Goal: Information Seeking & Learning: Learn about a topic

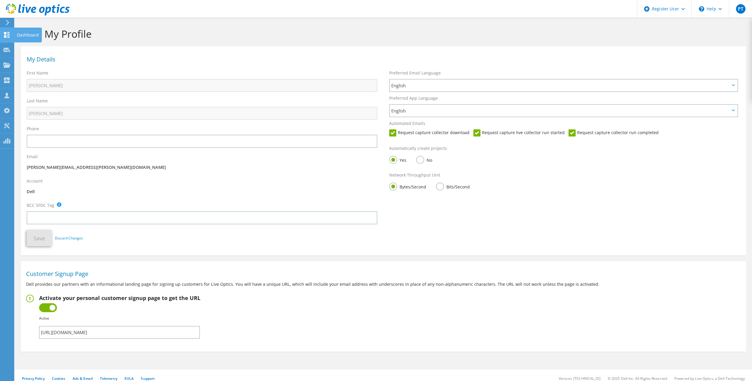
click at [15, 32] on div "Dashboard" at bounding box center [28, 35] width 28 height 15
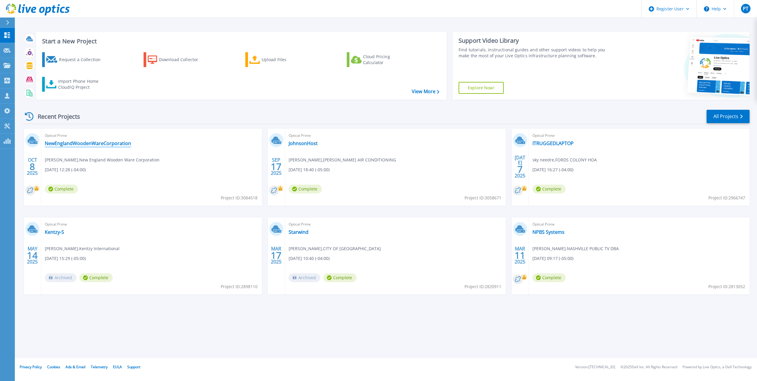
click at [82, 144] on link "NewEnglandWoodenWareCorporation" at bounding box center [88, 143] width 86 height 6
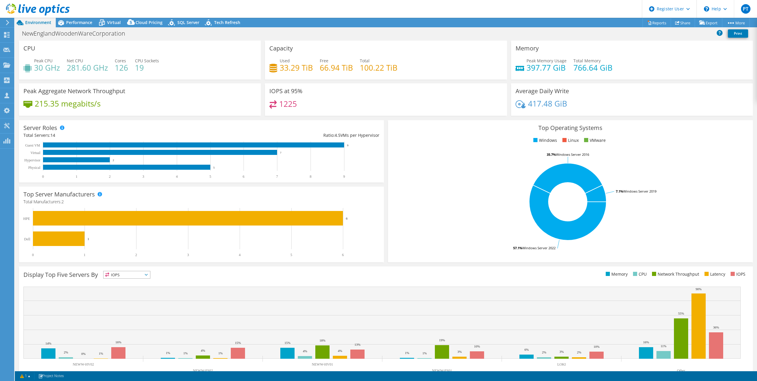
select select "USD"
click at [80, 26] on div "Performance" at bounding box center [76, 22] width 41 height 9
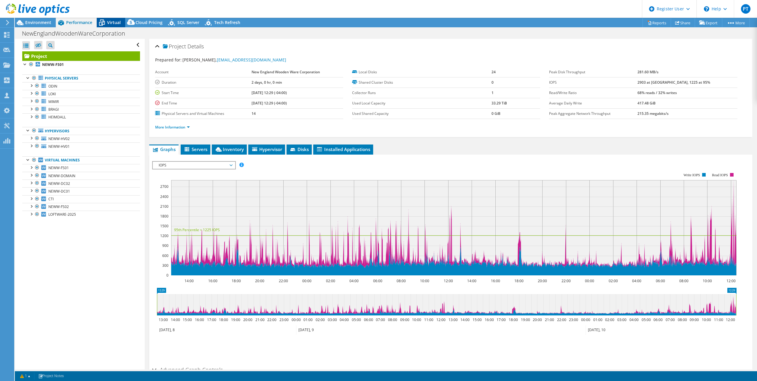
click at [112, 20] on span "Virtual" at bounding box center [114, 23] width 14 height 6
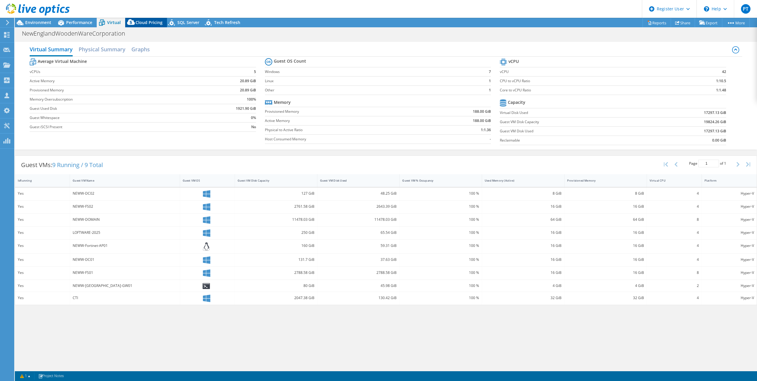
click at [153, 21] on span "Cloud Pricing" at bounding box center [149, 23] width 27 height 6
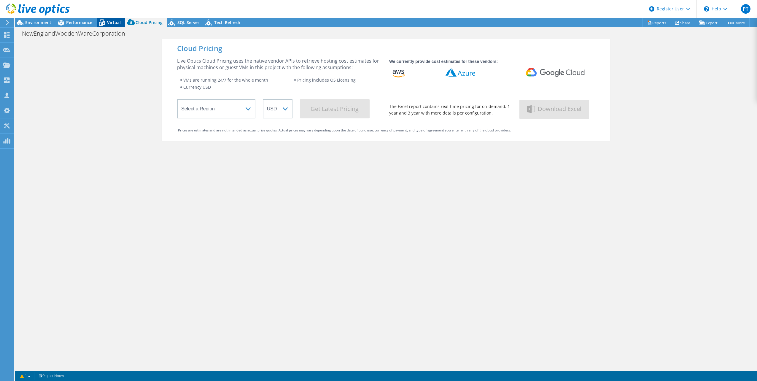
click at [102, 20] on icon at bounding box center [102, 21] width 4 height 2
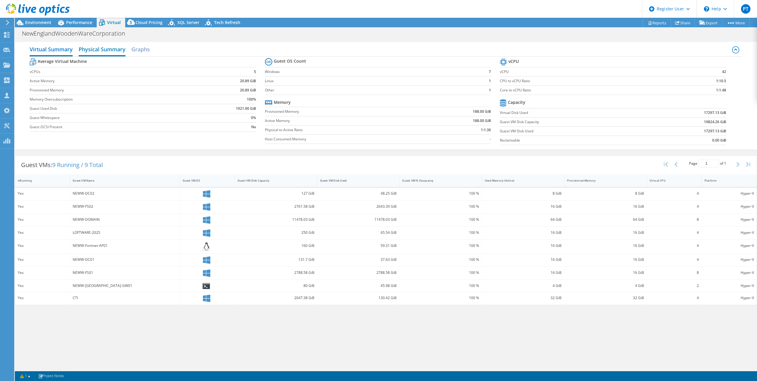
click at [93, 52] on h2 "Physical Summary" at bounding box center [102, 49] width 47 height 13
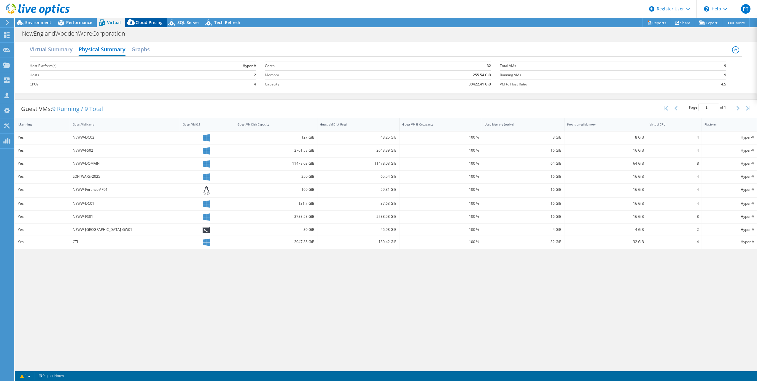
click at [149, 24] on span "Cloud Pricing" at bounding box center [149, 23] width 27 height 6
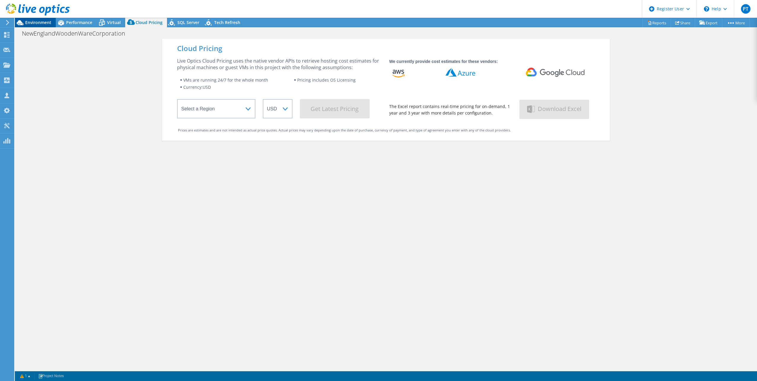
click at [32, 23] on span "Environment" at bounding box center [38, 23] width 26 height 6
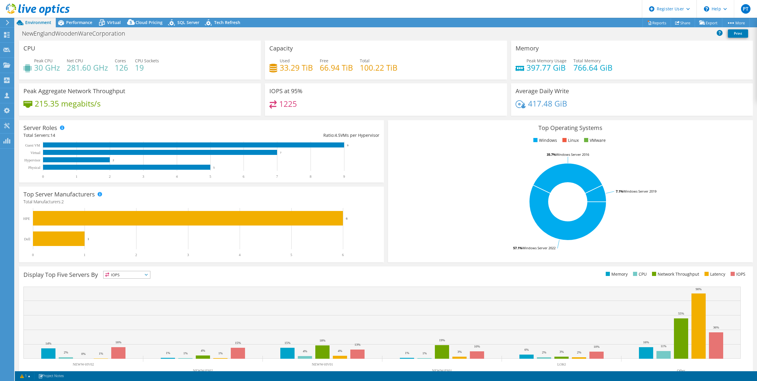
scroll to position [15, 0]
